Goal: Task Accomplishment & Management: Manage account settings

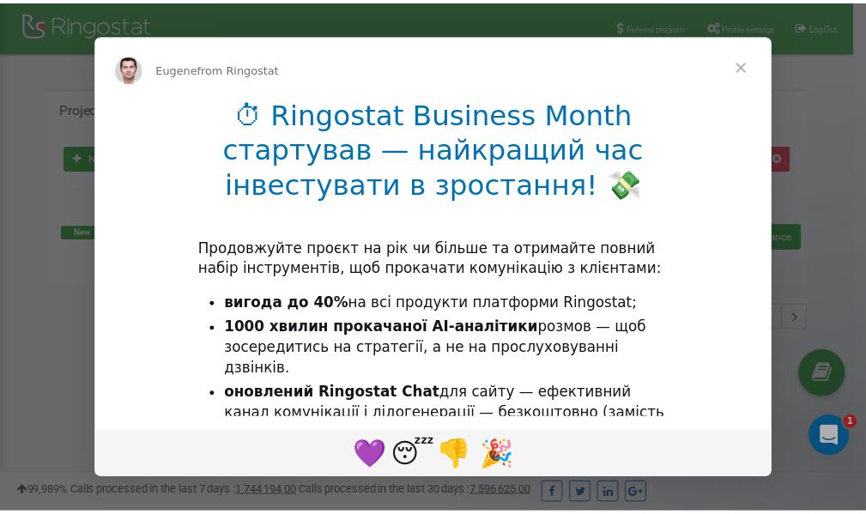
scroll to position [257, 0]
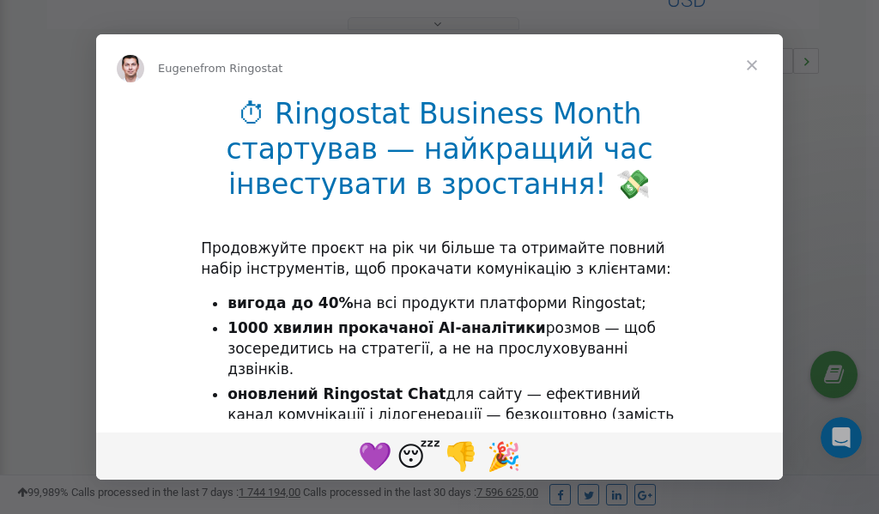
click at [755, 62] on span "Close" at bounding box center [752, 65] width 62 height 62
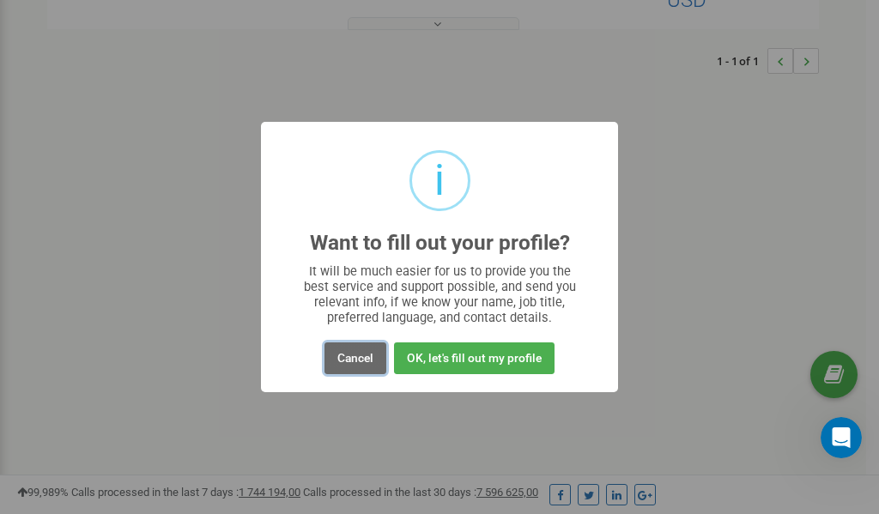
click at [357, 358] on button "Cancel" at bounding box center [356, 359] width 62 height 32
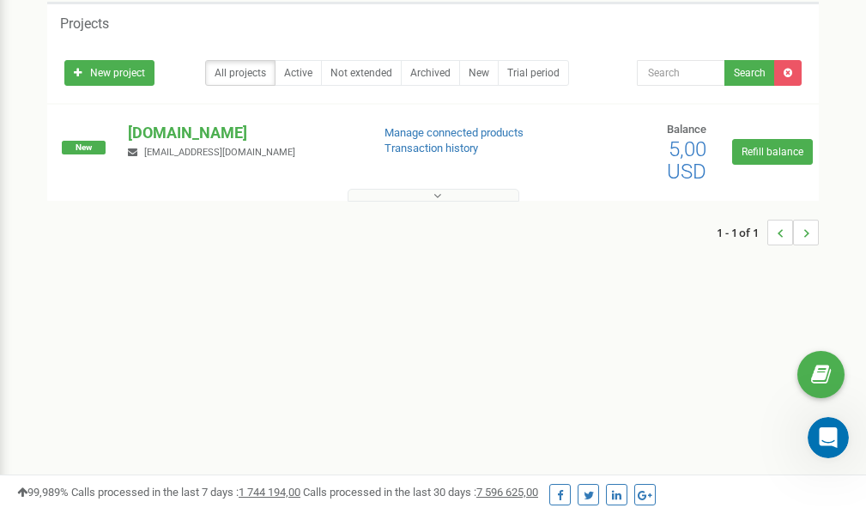
scroll to position [0, 0]
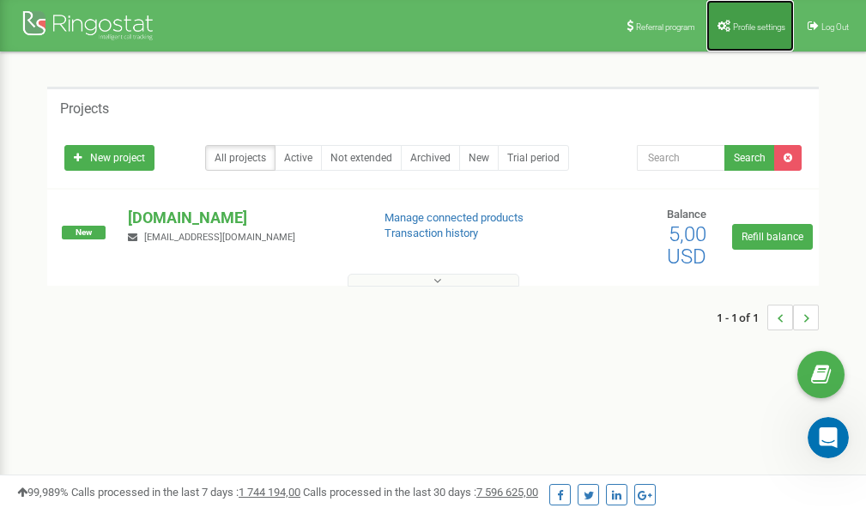
click at [749, 27] on span "Profile settings" at bounding box center [759, 26] width 52 height 9
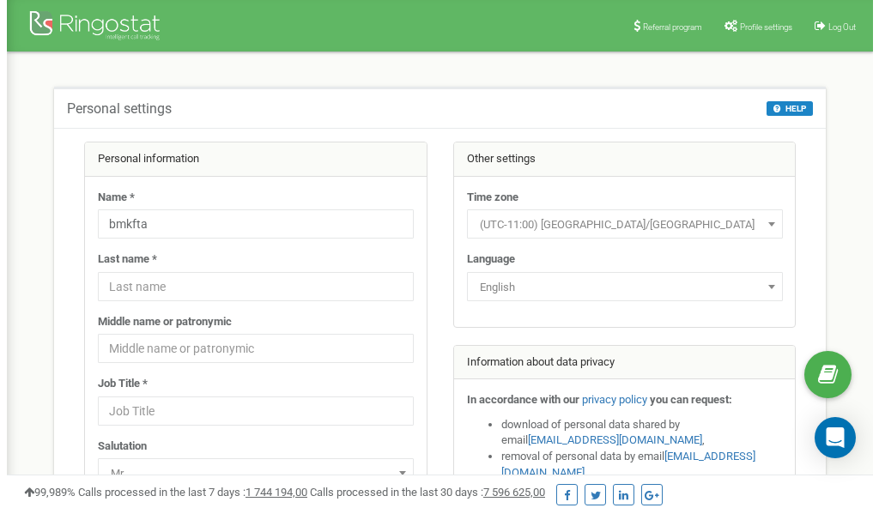
scroll to position [86, 0]
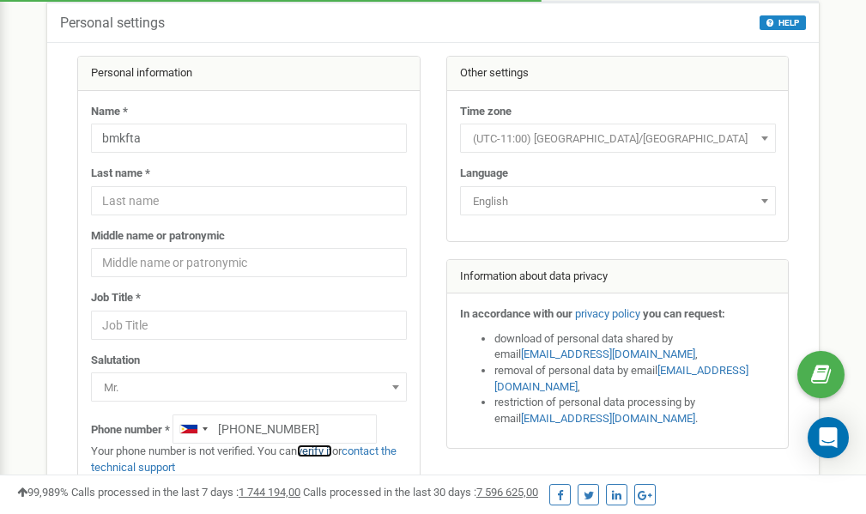
click at [327, 453] on link "verify it" at bounding box center [314, 451] width 35 height 13
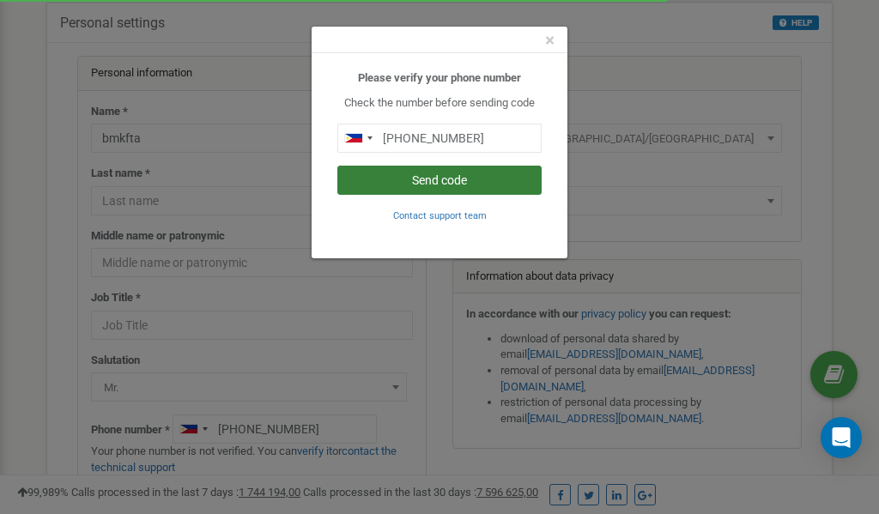
click at [446, 178] on button "Send code" at bounding box center [439, 180] width 204 height 29
